Goal: Information Seeking & Learning: Learn about a topic

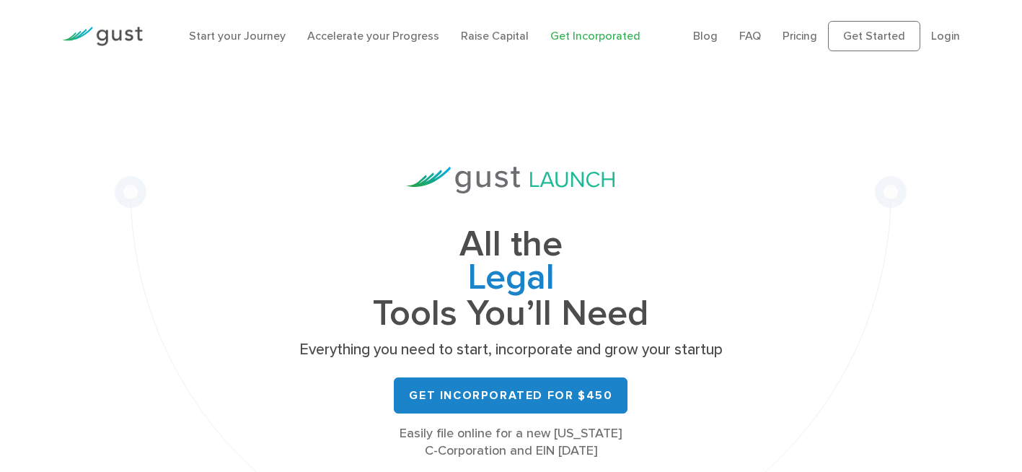
click at [165, 204] on div "All the Legal Cap Table Fundraising Governance Tools You’ll Need Everything you…" at bounding box center [511, 328] width 792 height 513
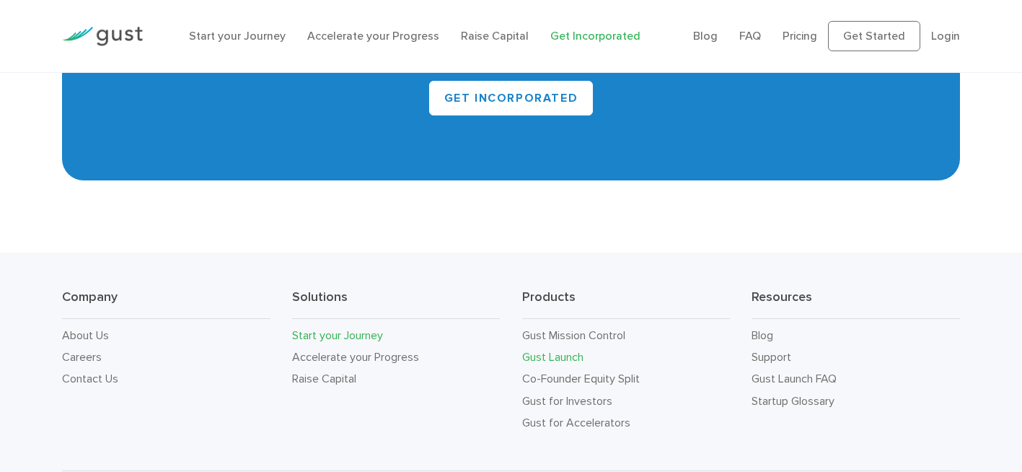
scroll to position [8526, 0]
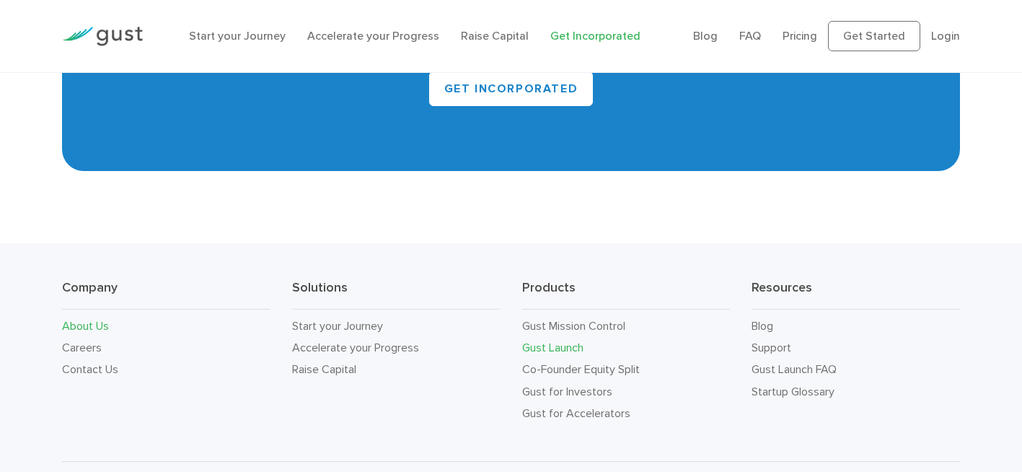
click at [96, 319] on link "About Us" at bounding box center [85, 326] width 47 height 14
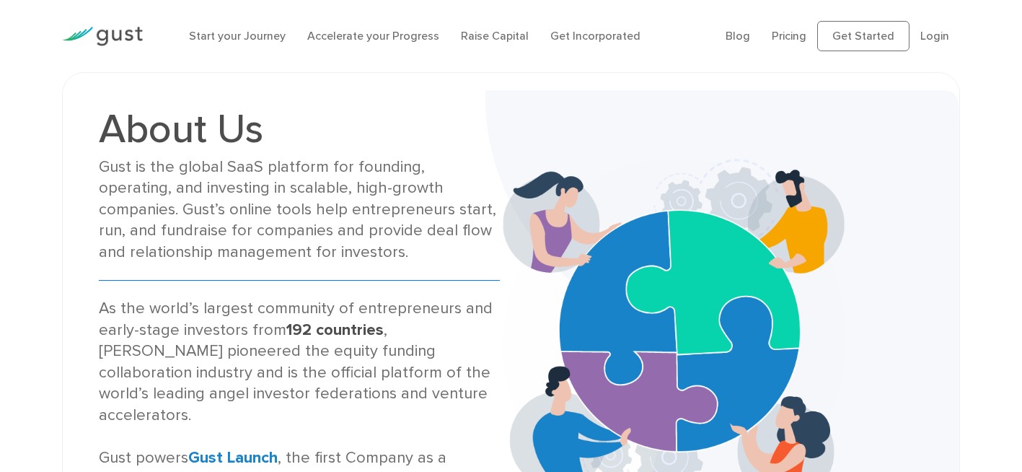
drag, startPoint x: 128, startPoint y: 36, endPoint x: 509, endPoint y: 107, distance: 387.2
click at [509, 107] on img at bounding box center [722, 331] width 474 height 482
click at [794, 30] on link "Pricing" at bounding box center [789, 36] width 35 height 14
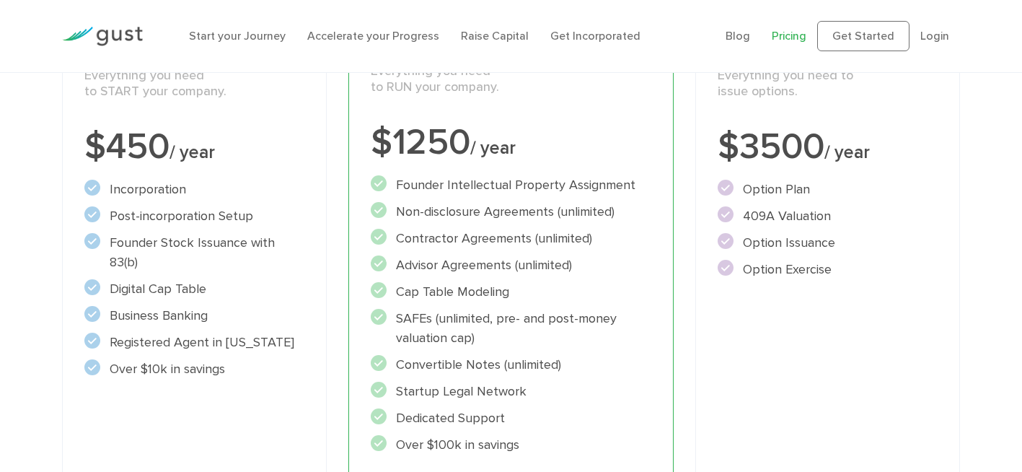
scroll to position [72, 0]
